Goal: Transaction & Acquisition: Purchase product/service

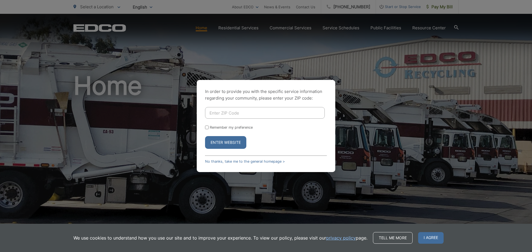
click at [246, 116] on input "Enter ZIP Code" at bounding box center [265, 113] width 120 height 12
type input "91945"
click at [221, 127] on label "Remember my preference" at bounding box center [231, 128] width 43 height 4
click at [209, 127] on input "Remember my preference" at bounding box center [207, 128] width 4 height 4
checkbox input "true"
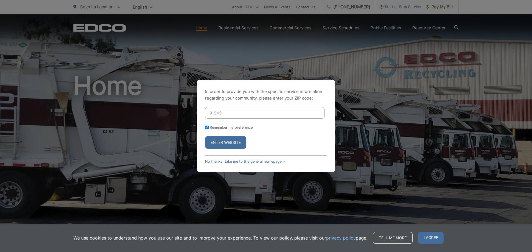
click at [221, 145] on button "Enter Website" at bounding box center [225, 142] width 41 height 13
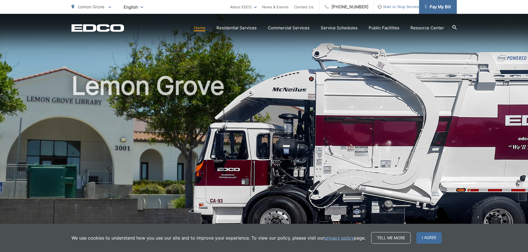
click at [441, 5] on span "Pay My Bill" at bounding box center [438, 7] width 26 height 7
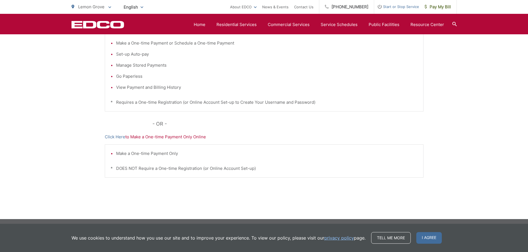
scroll to position [139, 0]
